Goal: Information Seeking & Learning: Learn about a topic

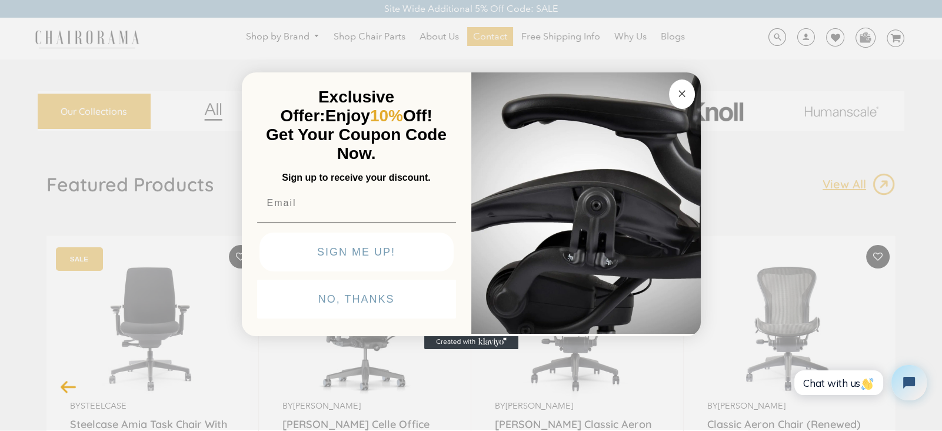
click at [364, 306] on button "NO, THANKS" at bounding box center [356, 299] width 199 height 39
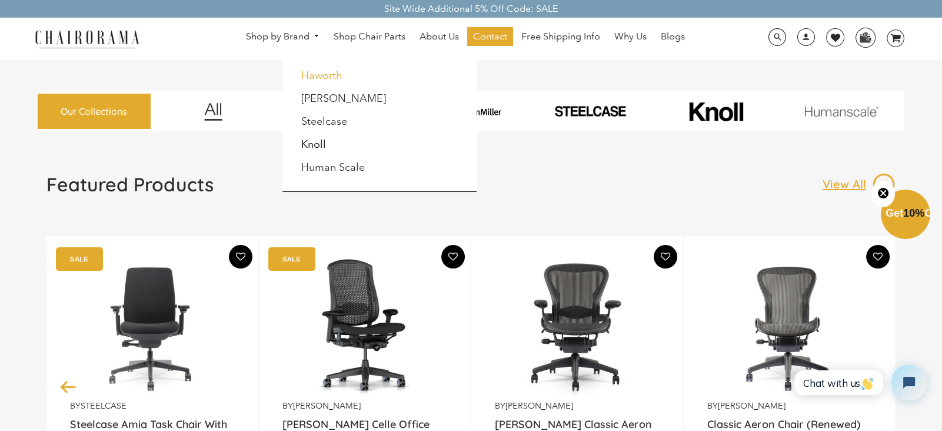
click at [323, 75] on link "Haworth" at bounding box center [321, 75] width 41 height 13
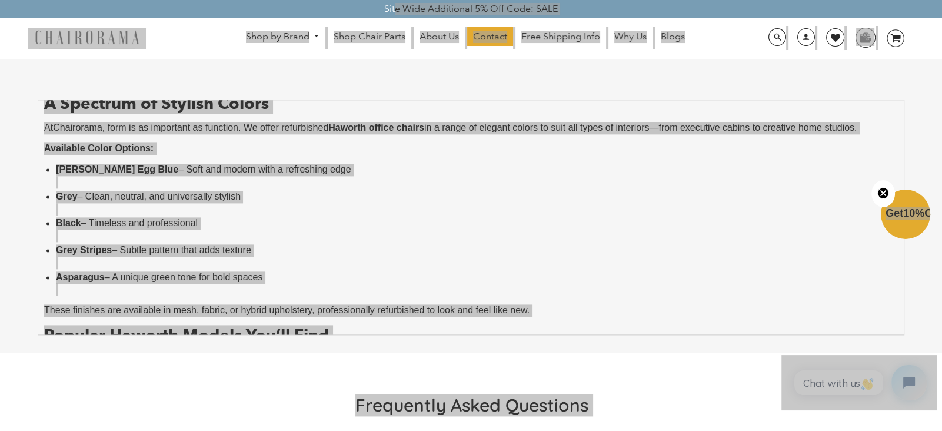
scroll to position [414, 0]
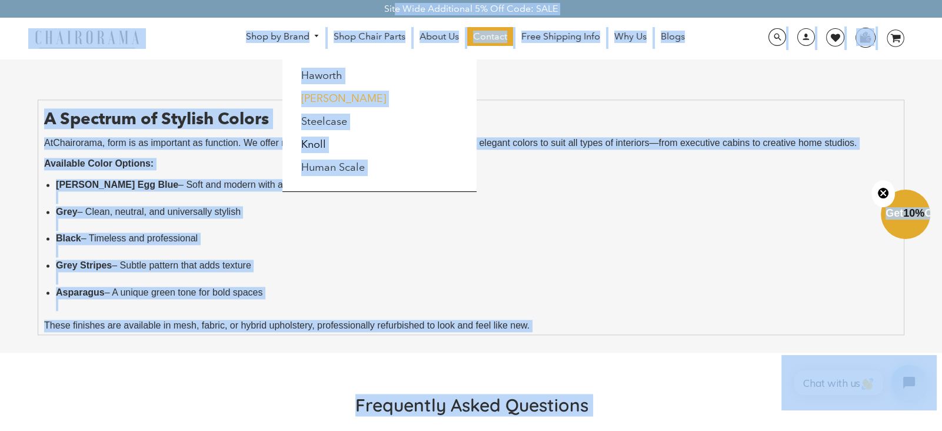
click at [316, 98] on link "[PERSON_NAME]" at bounding box center [343, 98] width 85 height 13
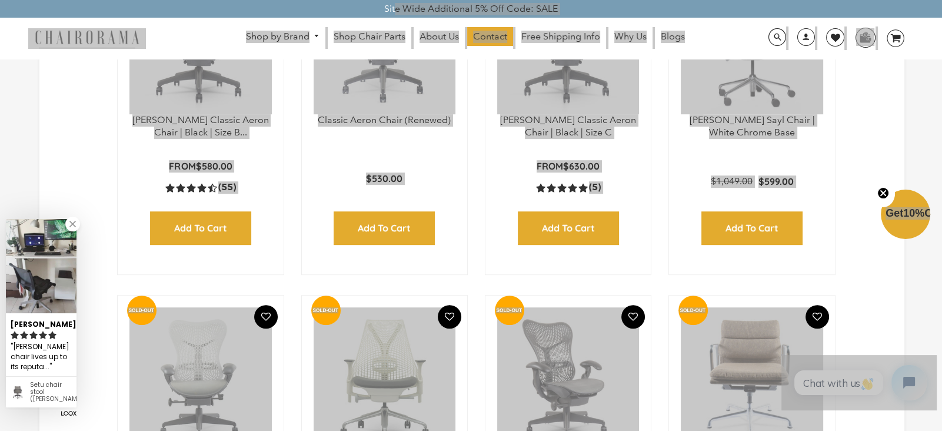
scroll to position [173, 0]
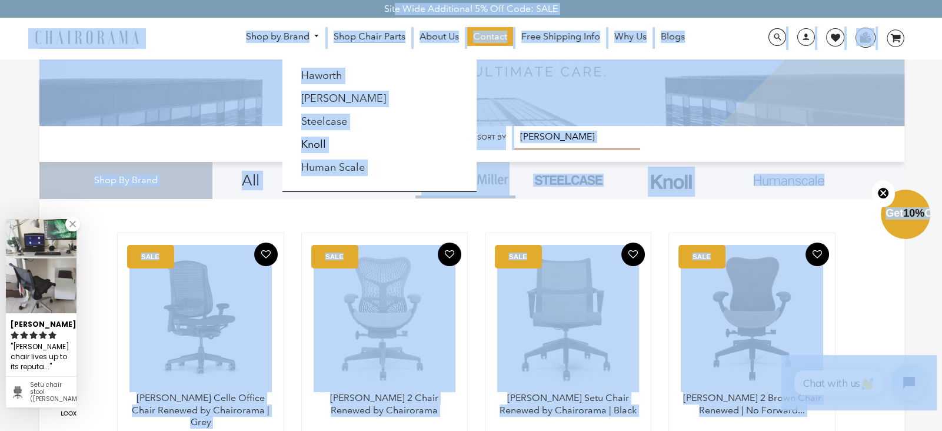
click at [375, 35] on span "Shop Chair Parts" at bounding box center [370, 37] width 72 height 12
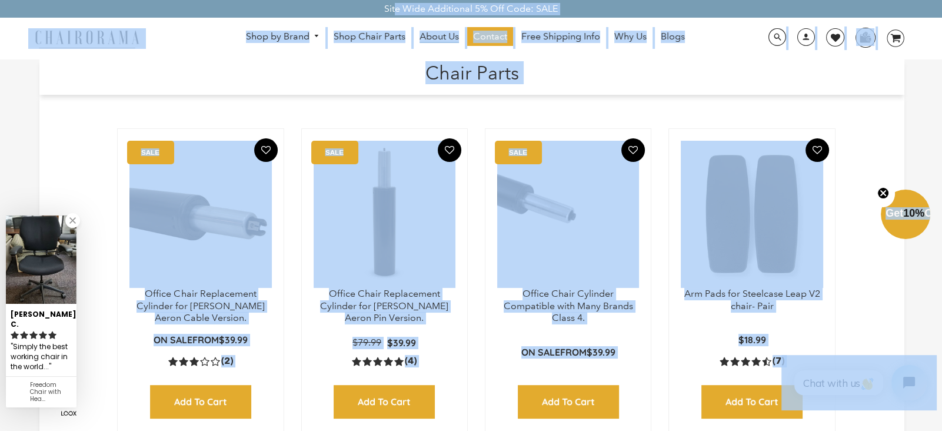
click at [435, 31] on span "About Us" at bounding box center [439, 37] width 39 height 12
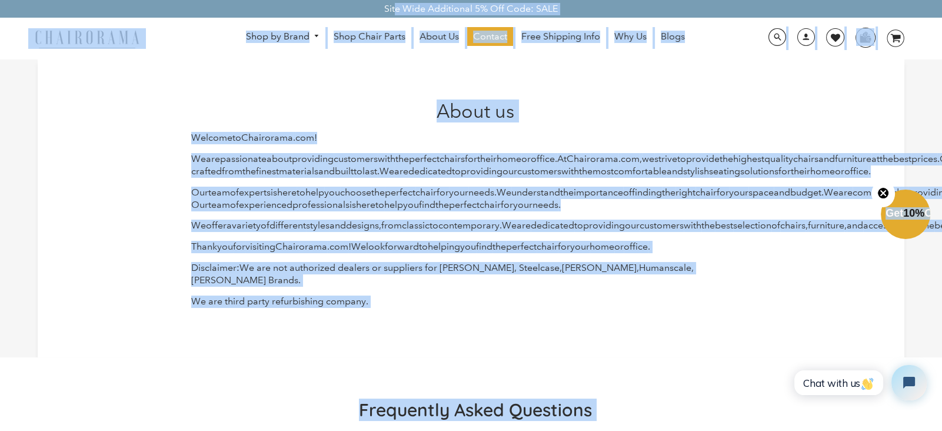
click at [532, 304] on div "Welcome to Chair [PERSON_NAME] . com ! We are passionate about providing custom…" at bounding box center [475, 219] width 569 height 175
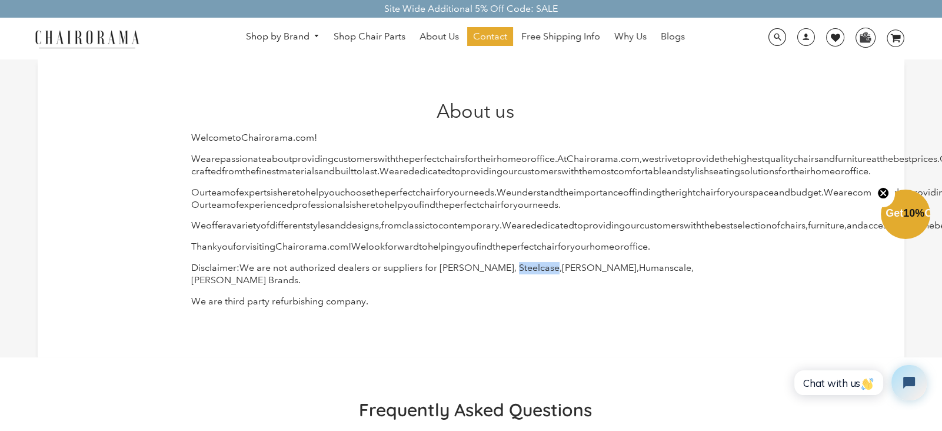
click at [532, 304] on div "Welcome to Chair orama . com ! We are passionate about providing customers with…" at bounding box center [475, 219] width 569 height 175
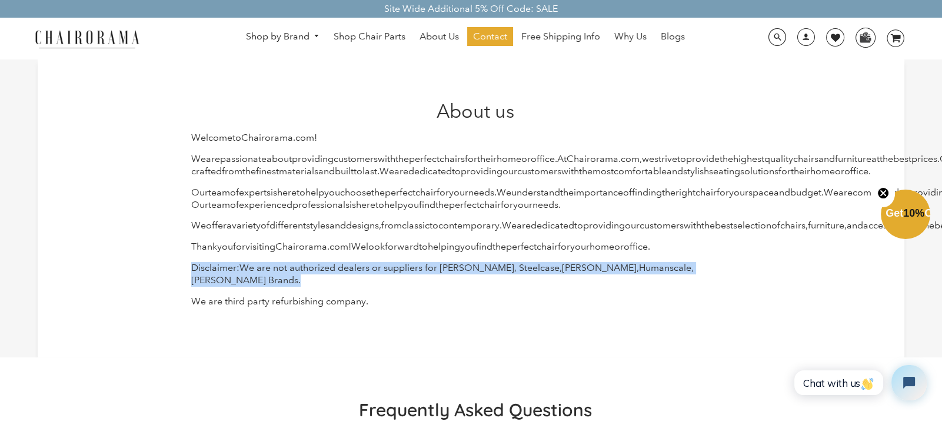
click at [532, 304] on div "Welcome to Chair orama . com ! We are passionate about providing customers with…" at bounding box center [475, 219] width 569 height 175
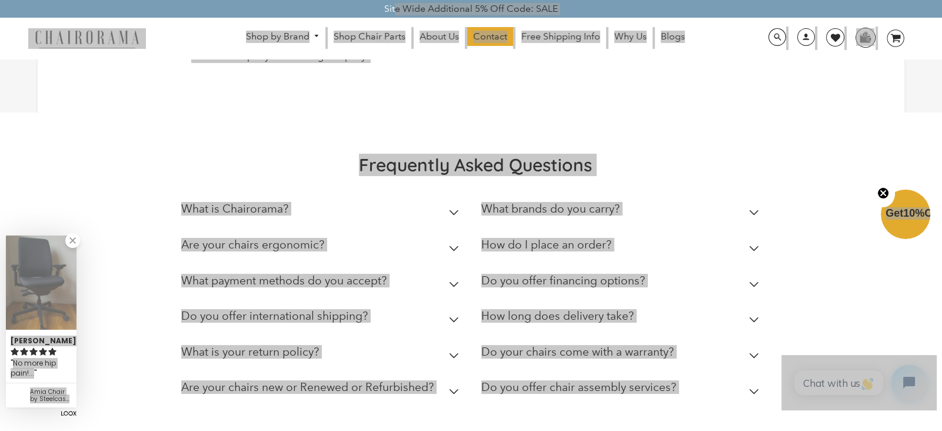
scroll to position [532, 0]
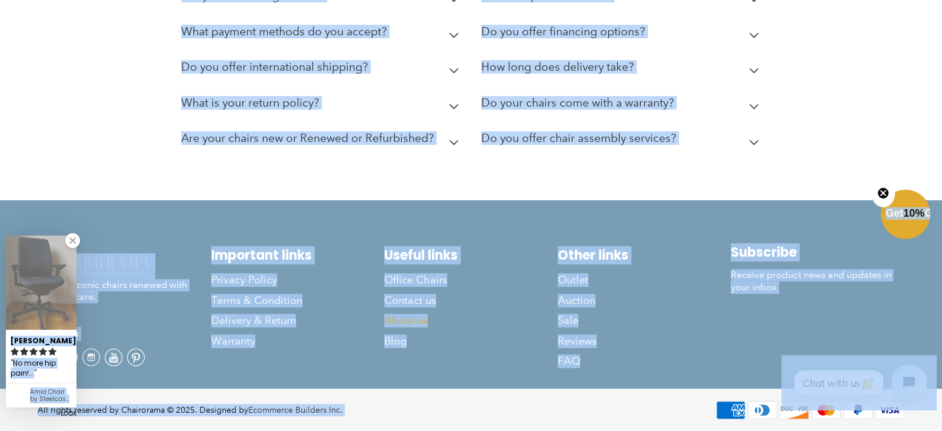
click at [471, 321] on link "About us" at bounding box center [471, 320] width 174 height 20
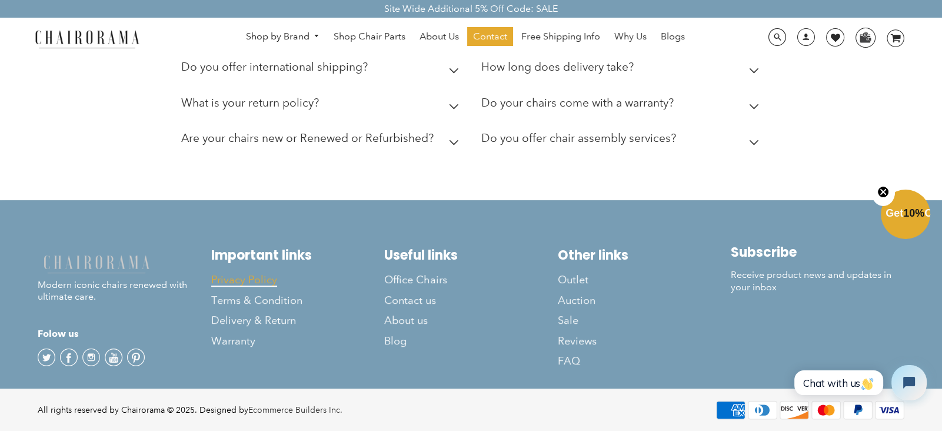
click at [251, 282] on span "Privacy Policy" at bounding box center [244, 280] width 66 height 14
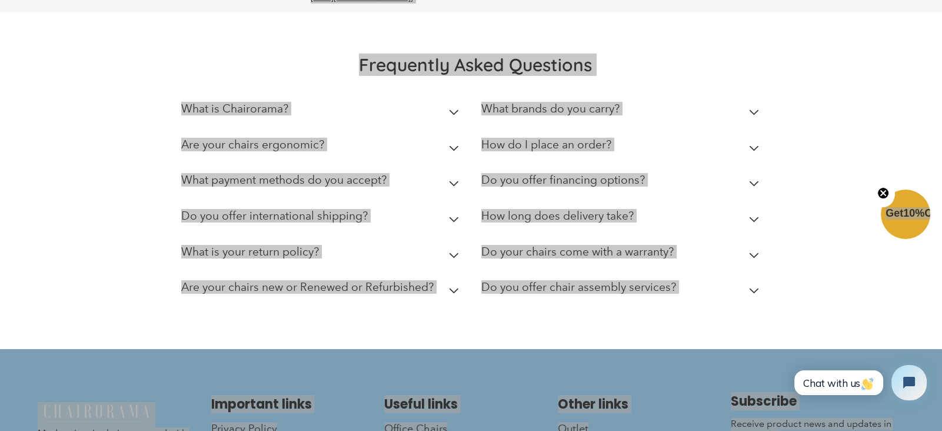
scroll to position [5116, 0]
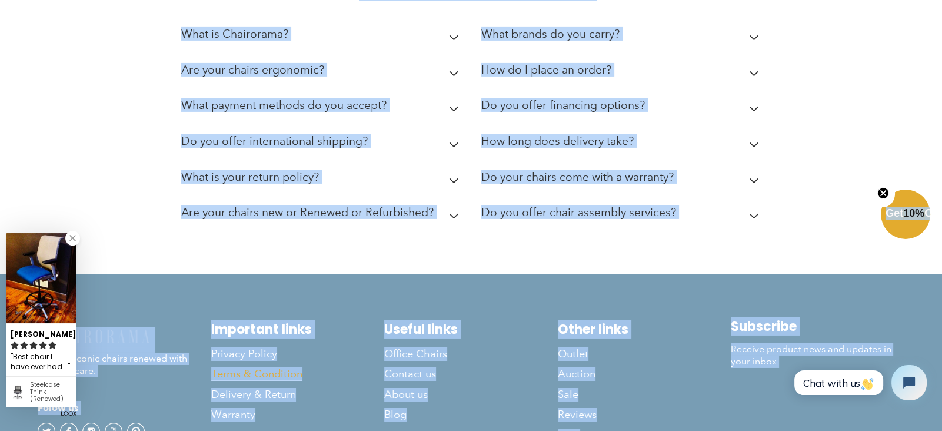
click at [263, 367] on span "Terms & Condition" at bounding box center [256, 374] width 91 height 14
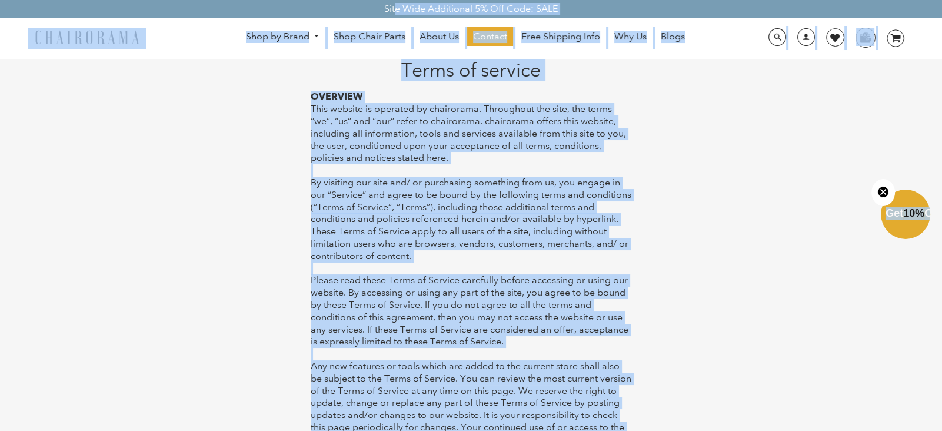
copy body "Site Wide Additional 5% Off Code: SALE Shop by Brand Haworth Herman Miller Stee…"
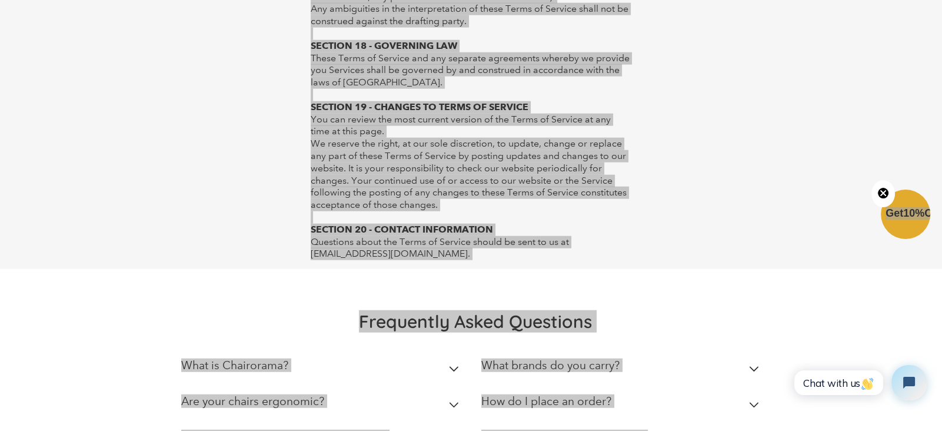
scroll to position [3947, 0]
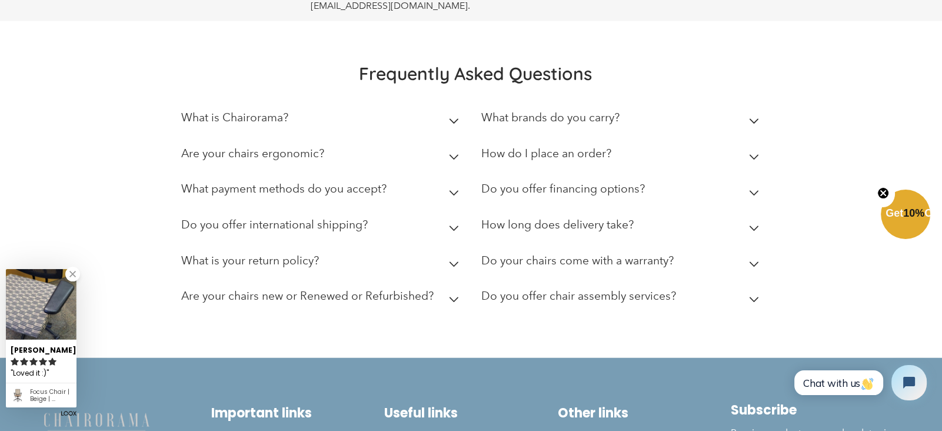
click at [71, 280] on link at bounding box center [72, 274] width 15 height 15
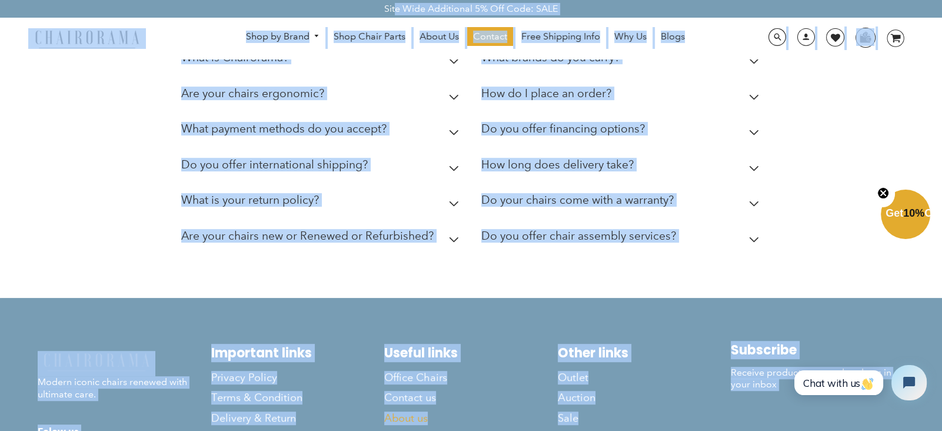
scroll to position [712, 0]
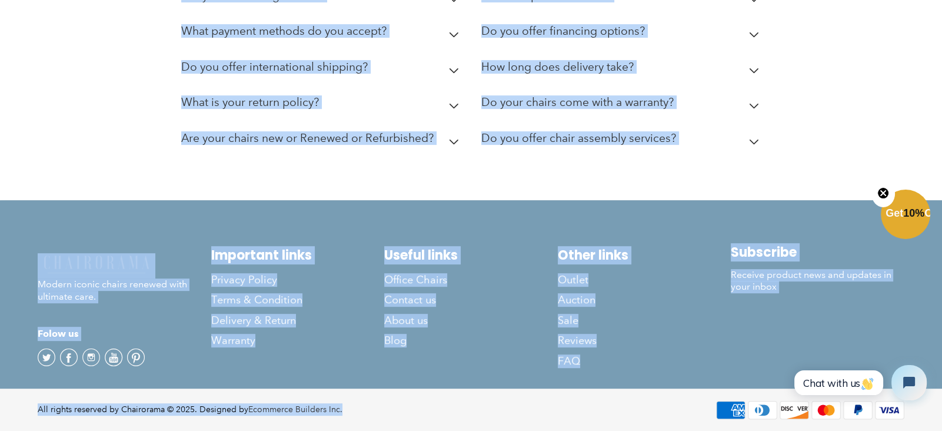
click at [511, 261] on ul "Useful links Office Chairs Contact us About us Blog" at bounding box center [471, 307] width 174 height 127
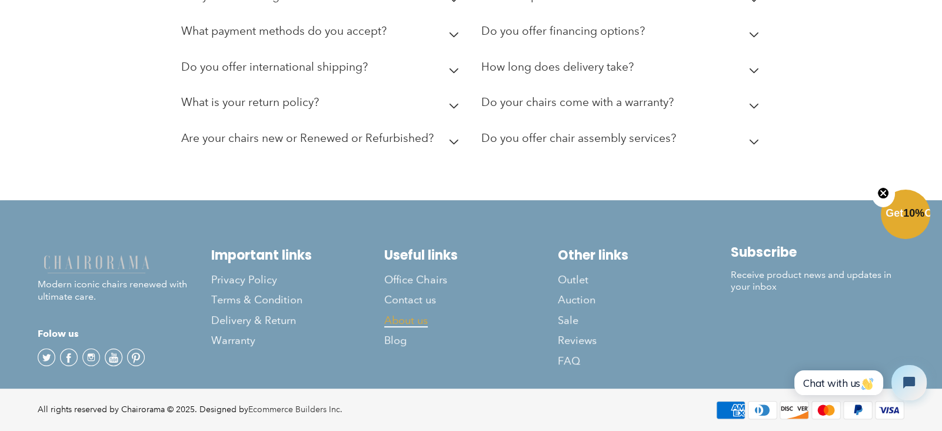
click at [407, 321] on span "About us" at bounding box center [406, 321] width 44 height 14
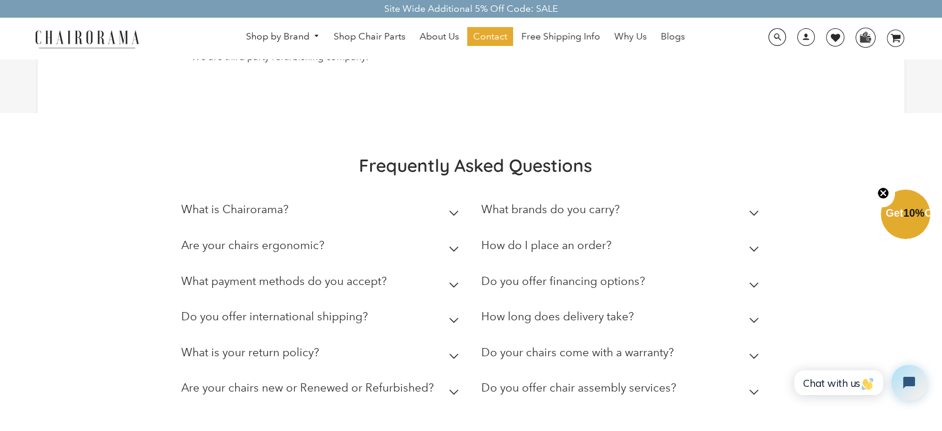
scroll to position [532, 0]
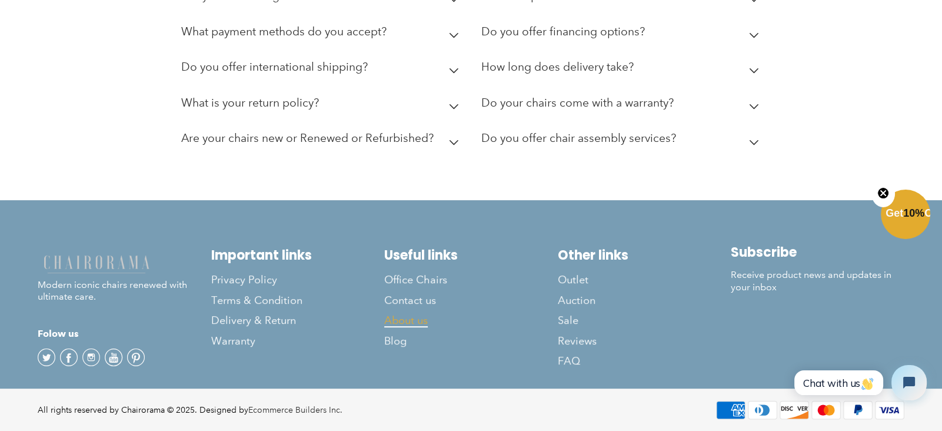
click at [416, 317] on span "About us" at bounding box center [406, 321] width 44 height 14
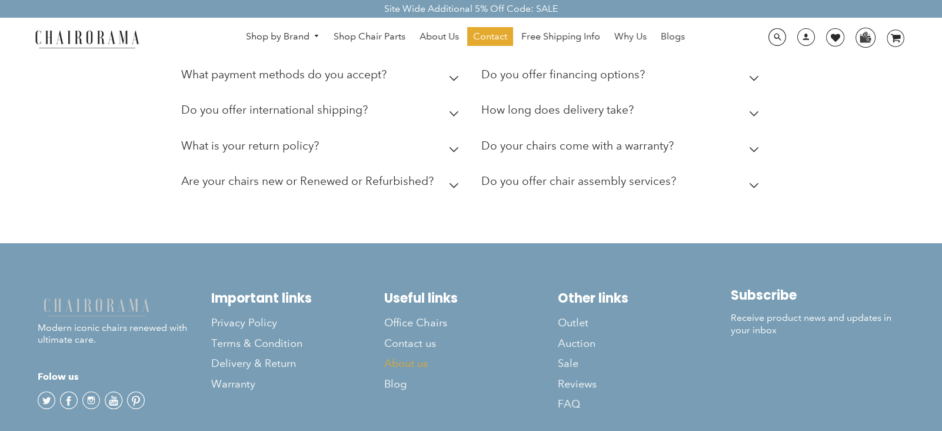
scroll to position [532, 0]
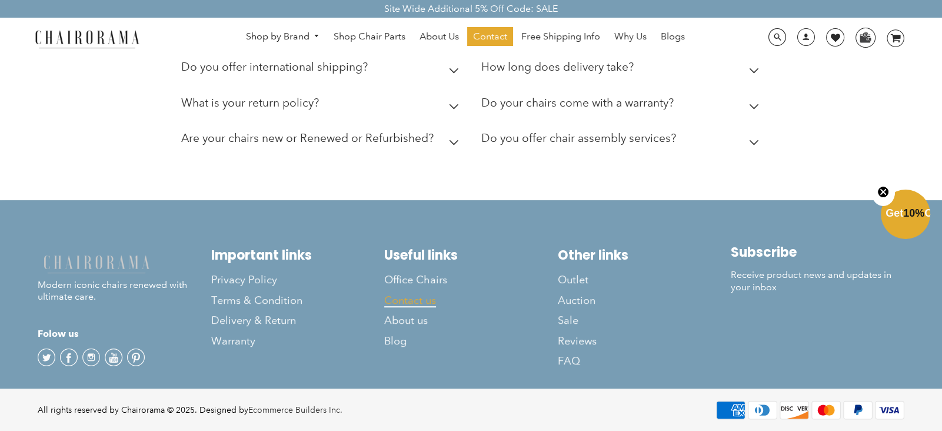
click at [424, 298] on span "Contact us" at bounding box center [410, 301] width 52 height 14
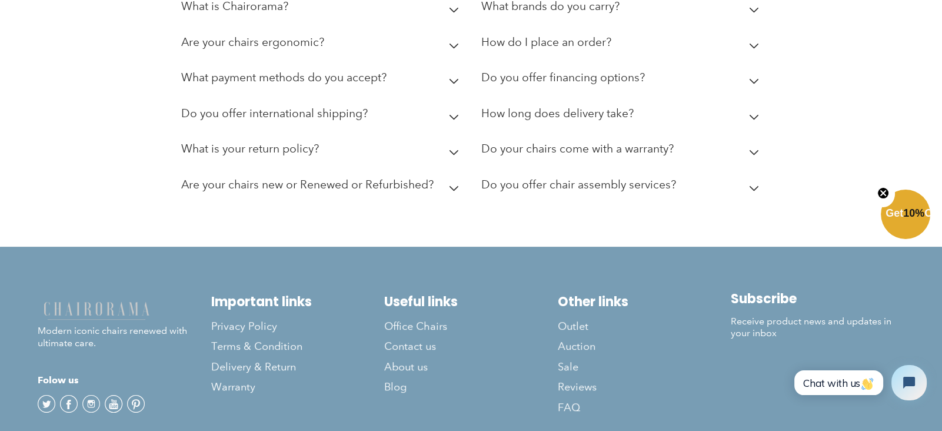
scroll to position [712, 0]
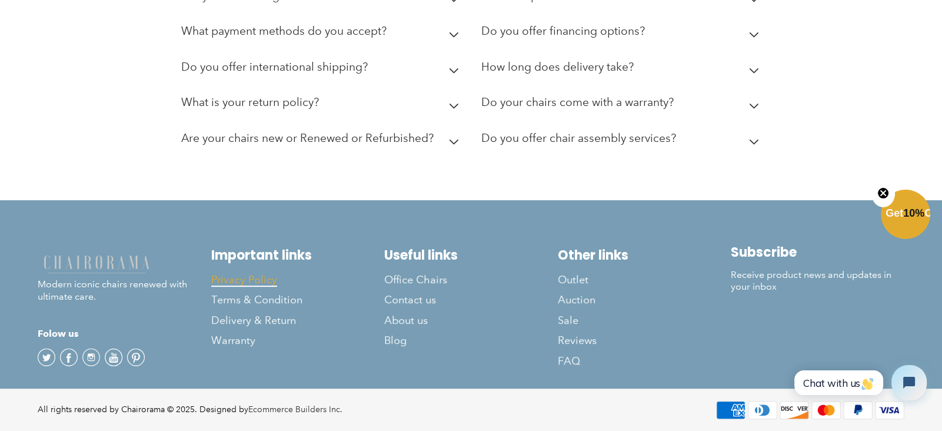
click at [244, 273] on span "Privacy Policy" at bounding box center [244, 280] width 66 height 14
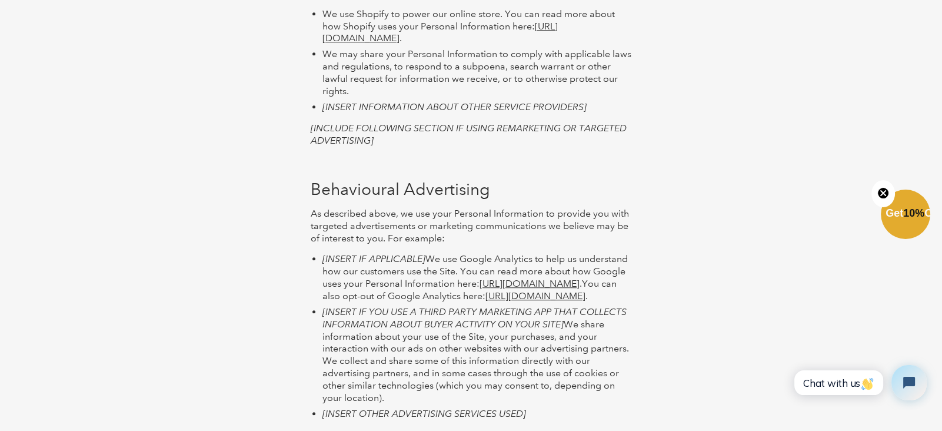
scroll to position [1218, 0]
